Goal: Task Accomplishment & Management: Manage account settings

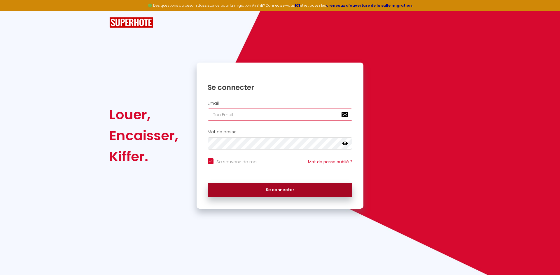
type input "[EMAIL_ADDRESS][DOMAIN_NAME]"
click at [289, 187] on button "Se connecter" at bounding box center [280, 190] width 145 height 15
checkbox input "true"
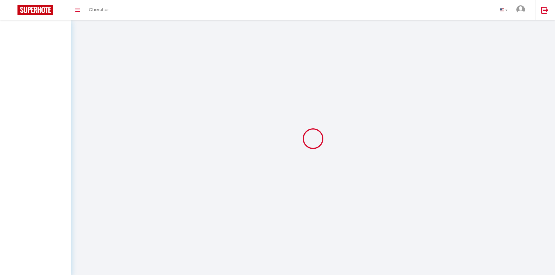
select select
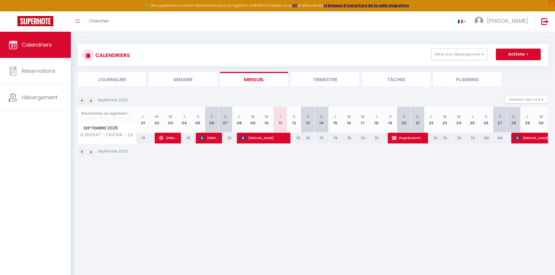
select select
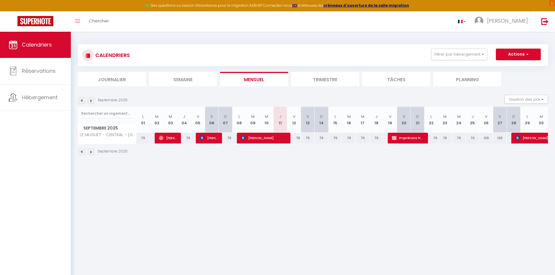
select select
click at [412, 136] on span "Propriétaire Propriétaire" at bounding box center [408, 138] width 32 height 11
select select "OK"
select select "KO"
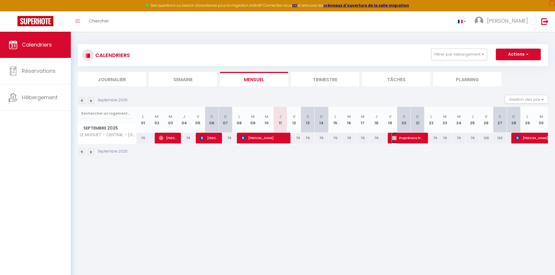
select select "0"
select select "1"
select select
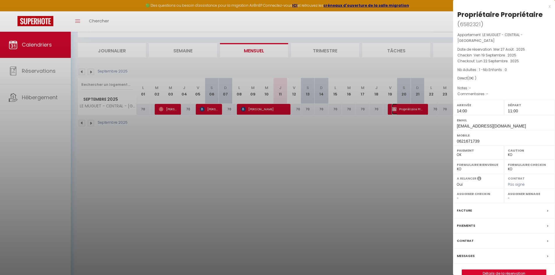
scroll to position [32, 0]
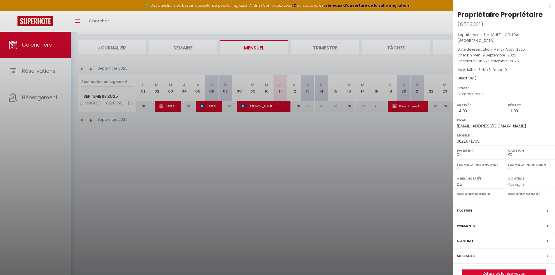
click at [551, 7] on div "x Propriétaire Propriétaire ( 6582321 ) Appartement : LE MUGUET - CENTRAL - PRO…" at bounding box center [504, 143] width 102 height 287
click at [554, 5] on div "x Propriétaire Propriétaire ( 6582321 ) Appartement : LE MUGUET - CENTRAL - PRO…" at bounding box center [504, 143] width 102 height 287
click at [548, 6] on div "x" at bounding box center [502, 6] width 98 height 7
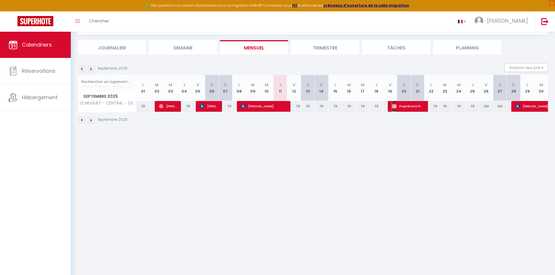
click at [407, 106] on span "Propriétaire Propriétaire" at bounding box center [408, 106] width 32 height 11
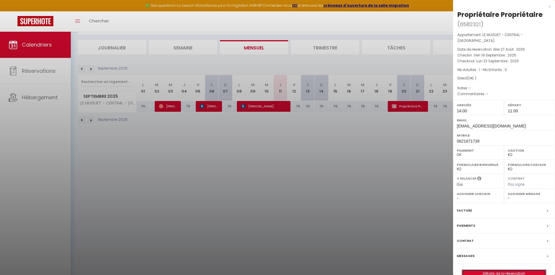
click at [504, 270] on link "Détails de la réservation" at bounding box center [504, 274] width 84 height 8
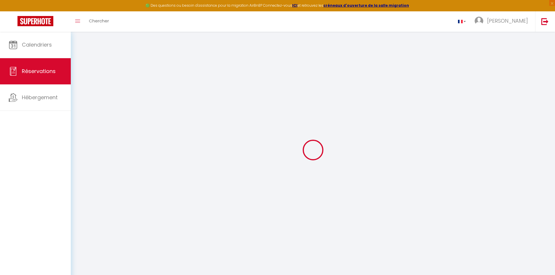
type input "Propriétaire"
type input "[EMAIL_ADDRESS][DOMAIN_NAME]"
type input "0621671739"
select select
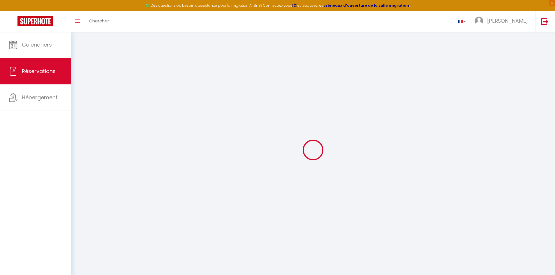
select select "46993"
select select "1"
type input "Ven 19 Septembre 2025"
select select
type input "Lun 22 Septembre 2025"
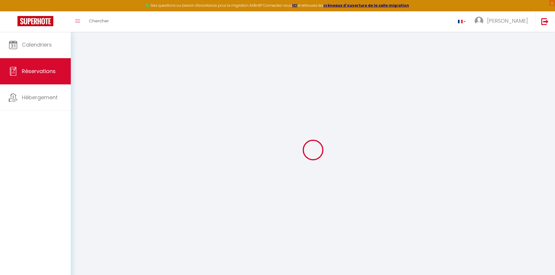
select select
type input "1"
select select "12"
select select
checkbox input "false"
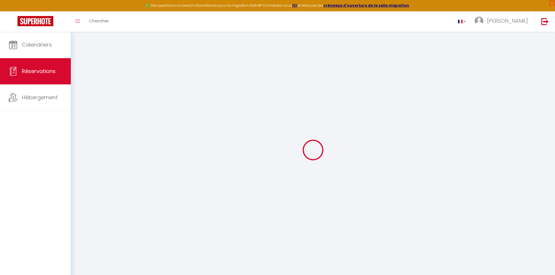
type input "110"
type input "0"
select select
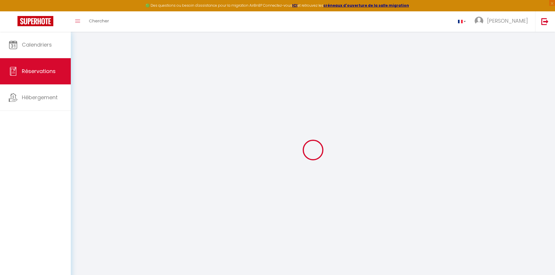
select select
select select "14"
checkbox input "false"
select select
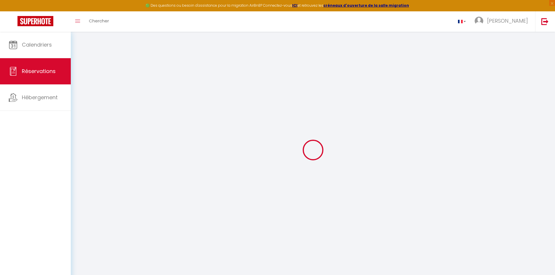
select select
checkbox input "false"
select select
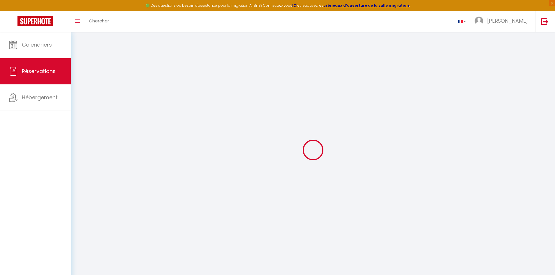
checkbox input "false"
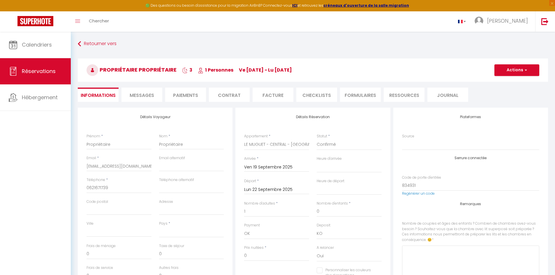
select select
checkbox input "false"
select select
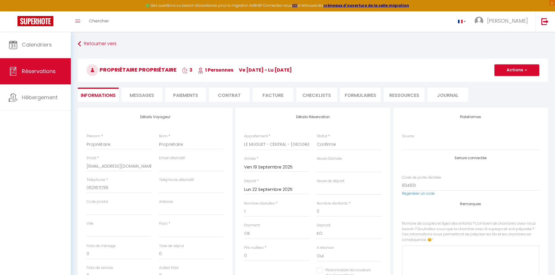
select select
checkbox input "false"
select select
checkbox input "false"
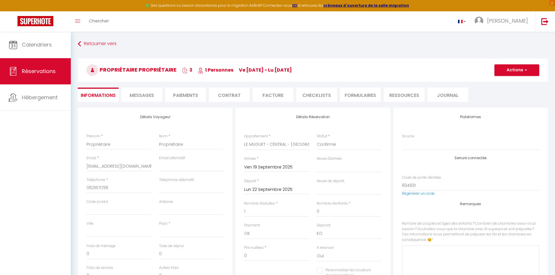
select select "14:00"
select select "11:00"
click at [529, 67] on button "Actions" at bounding box center [517, 70] width 45 height 12
click at [506, 98] on link "Supprimer" at bounding box center [511, 98] width 46 height 8
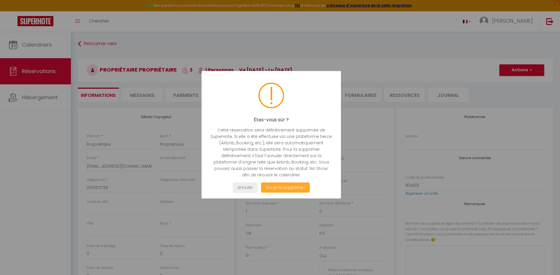
click at [296, 183] on button "Oui je la supprime !" at bounding box center [285, 188] width 49 height 10
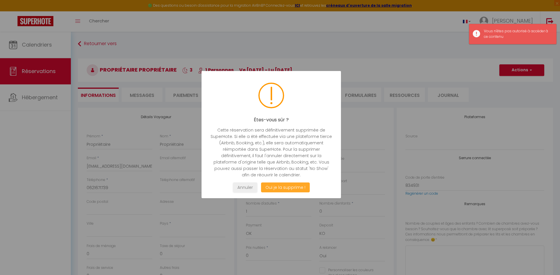
click at [289, 186] on button "Oui je la supprime !" at bounding box center [285, 188] width 49 height 10
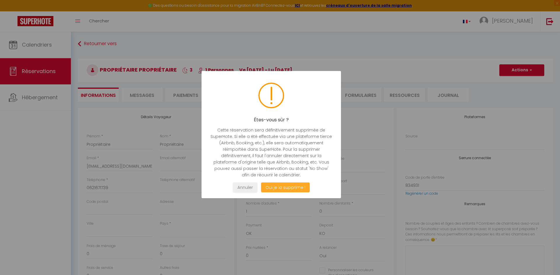
click at [289, 188] on button "Oui je la supprime !" at bounding box center [285, 188] width 49 height 10
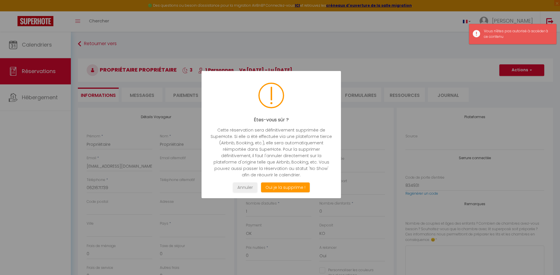
click at [381, 160] on div at bounding box center [280, 137] width 560 height 275
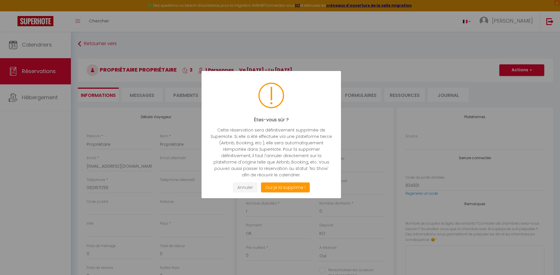
click at [244, 188] on button "Annuler" at bounding box center [245, 188] width 24 height 10
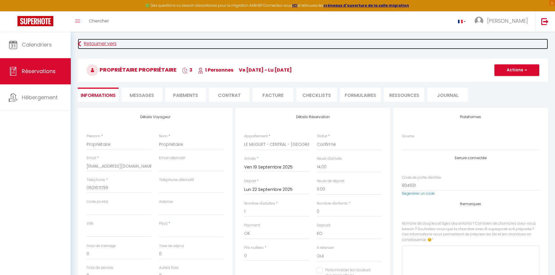
click at [95, 43] on link "Retourner vers" at bounding box center [313, 44] width 470 height 10
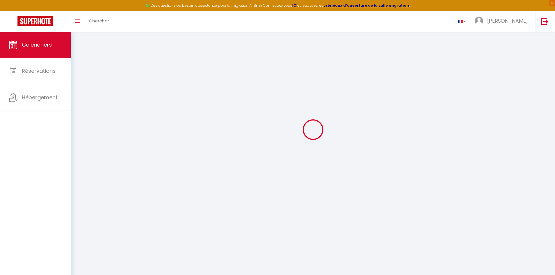
scroll to position [32, 0]
